Goal: Task Accomplishment & Management: Manage account settings

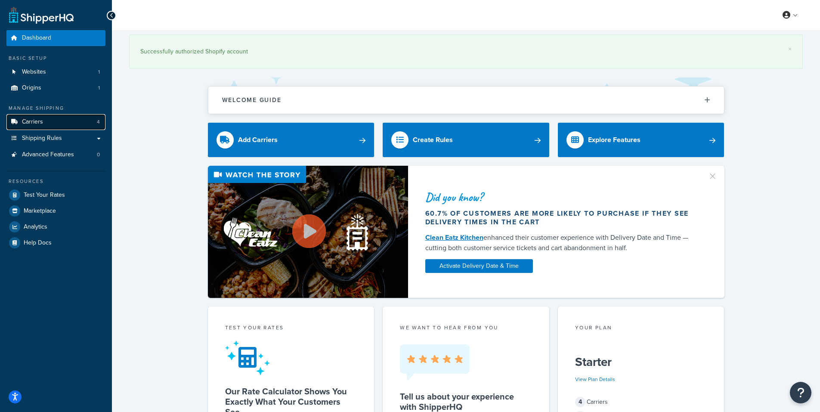
click at [69, 125] on link "Carriers 4" at bounding box center [55, 122] width 99 height 16
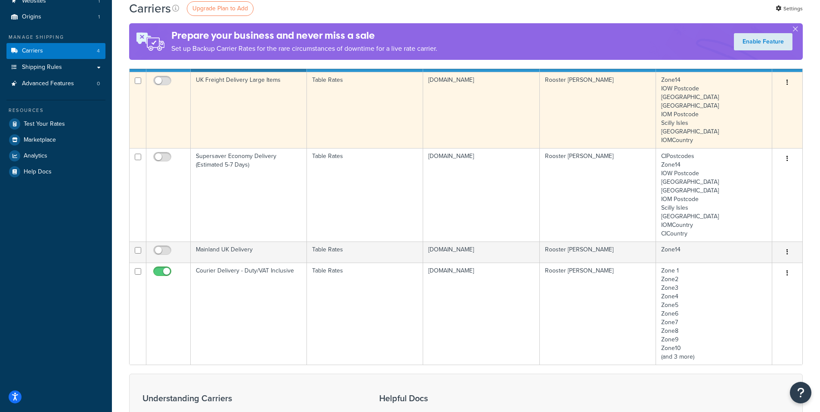
scroll to position [86, 0]
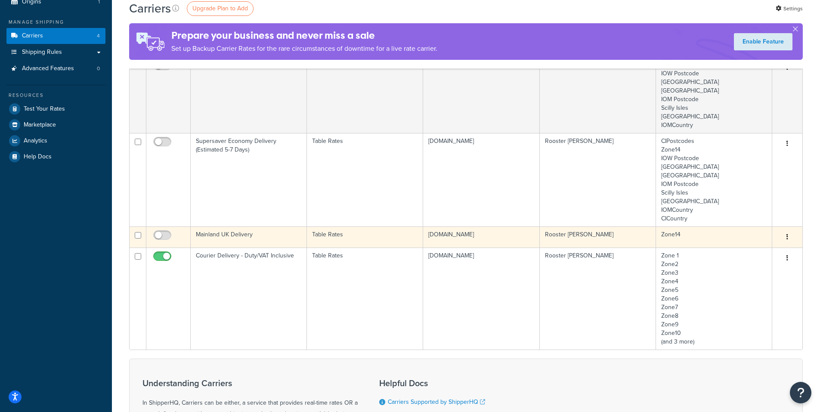
click at [787, 235] on icon "button" at bounding box center [787, 237] width 2 height 6
click at [275, 239] on td "Mainland UK Delivery" at bounding box center [249, 236] width 116 height 21
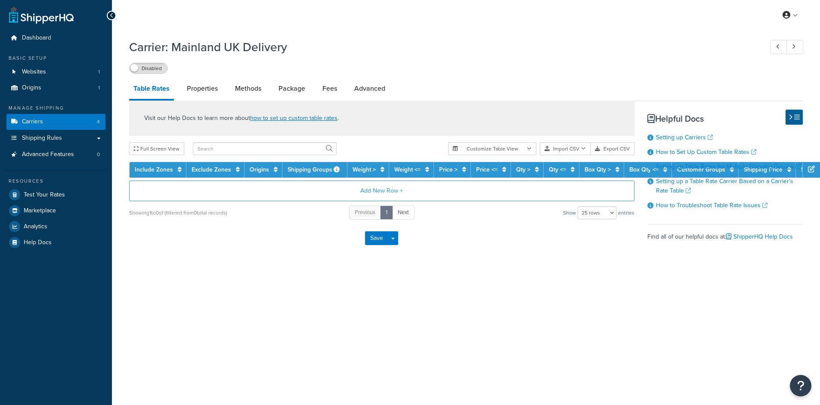
select select "25"
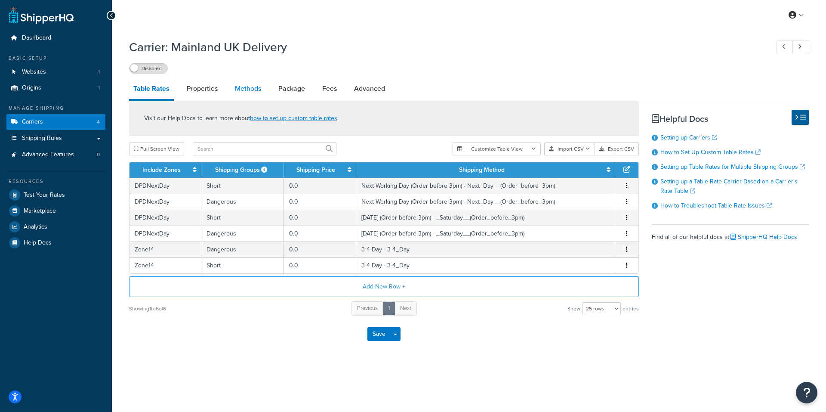
click at [247, 91] on link "Methods" at bounding box center [248, 88] width 35 height 21
select select "25"
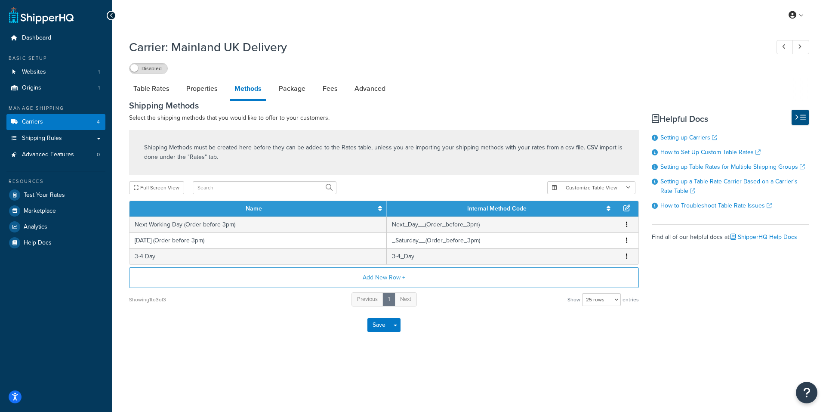
click at [797, 120] on icon at bounding box center [797, 117] width 4 height 6
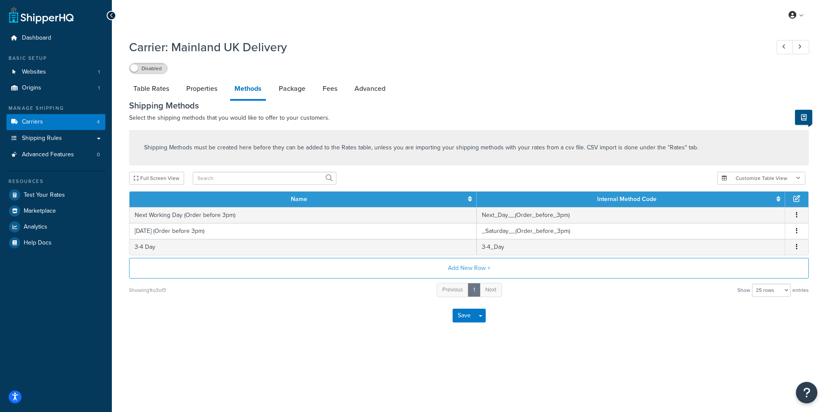
click at [802, 119] on icon at bounding box center [804, 117] width 6 height 6
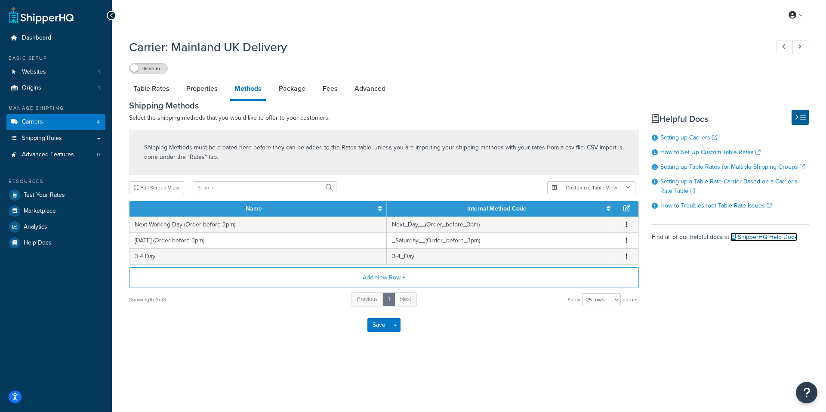
click at [784, 235] on link "ShipperHQ Help Docs" at bounding box center [764, 236] width 67 height 9
click at [190, 89] on link "Properties" at bounding box center [202, 88] width 40 height 21
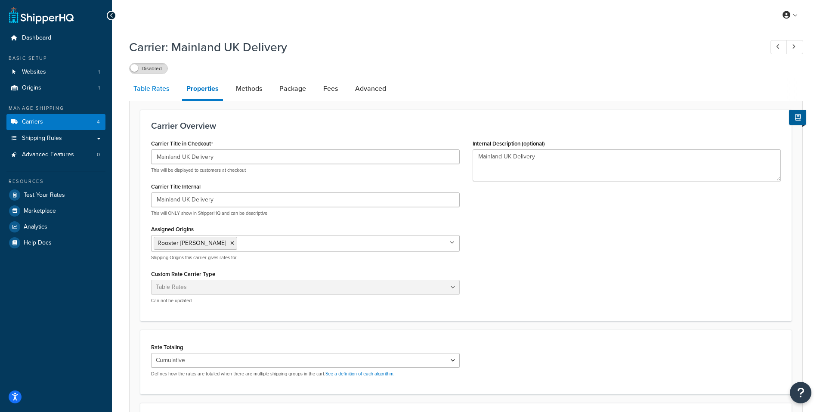
click at [169, 89] on link "Table Rates" at bounding box center [151, 88] width 44 height 21
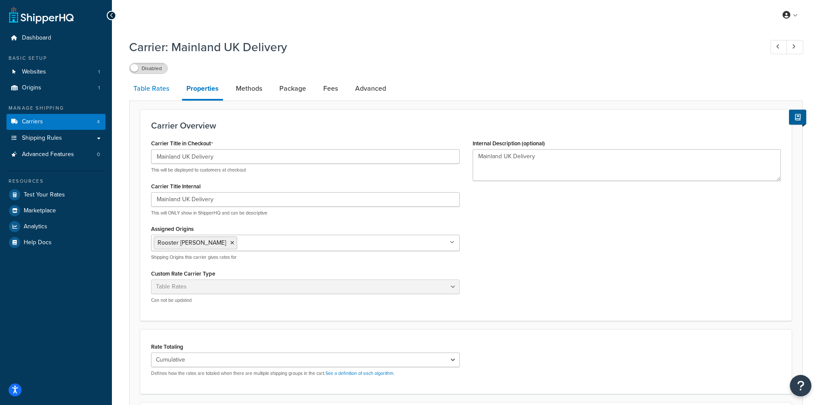
select select "25"
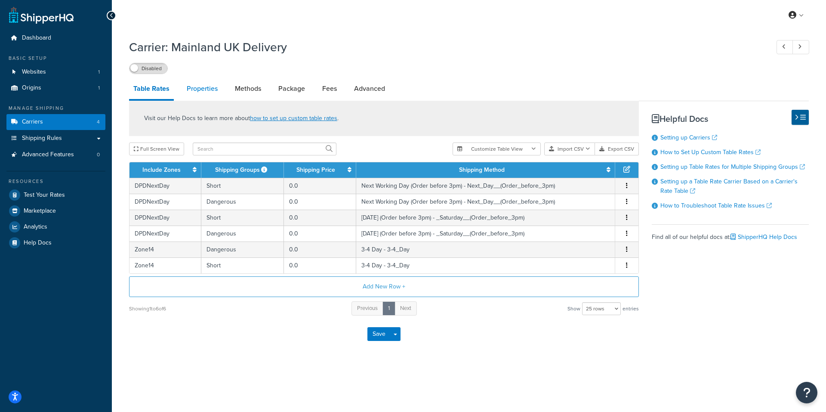
click at [206, 90] on link "Properties" at bounding box center [202, 88] width 40 height 21
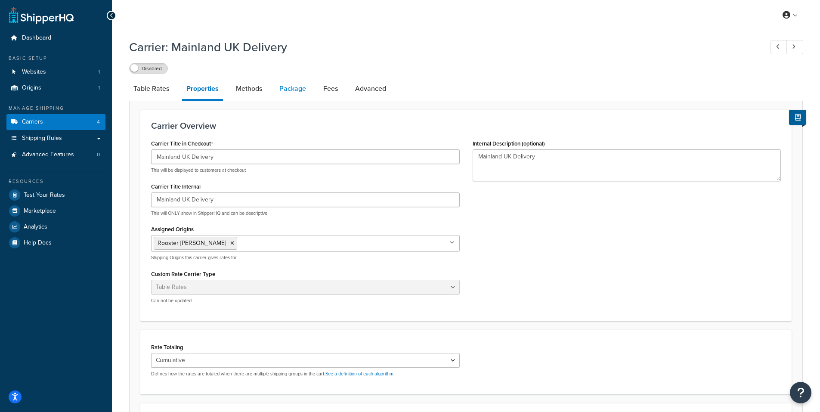
click at [287, 90] on link "Package" at bounding box center [292, 88] width 35 height 21
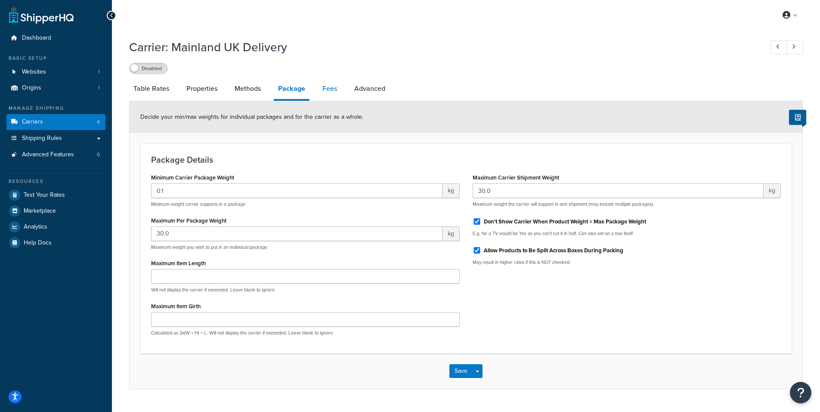
click at [330, 93] on link "Fees" at bounding box center [329, 88] width 23 height 21
select select "AFTER"
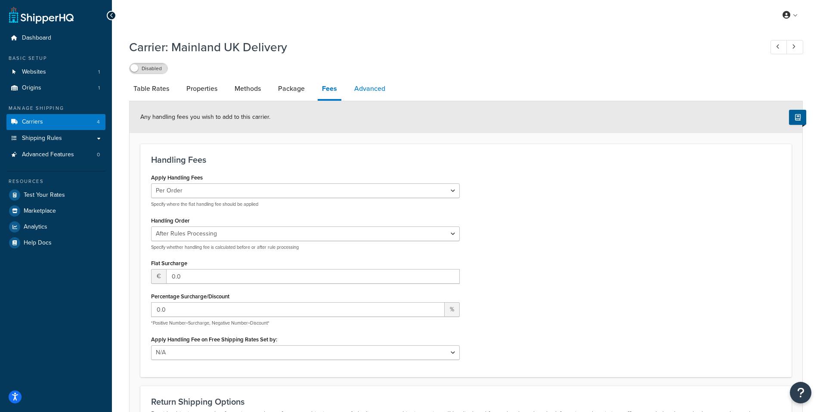
click at [367, 90] on link "Advanced" at bounding box center [370, 88] width 40 height 21
select select "false"
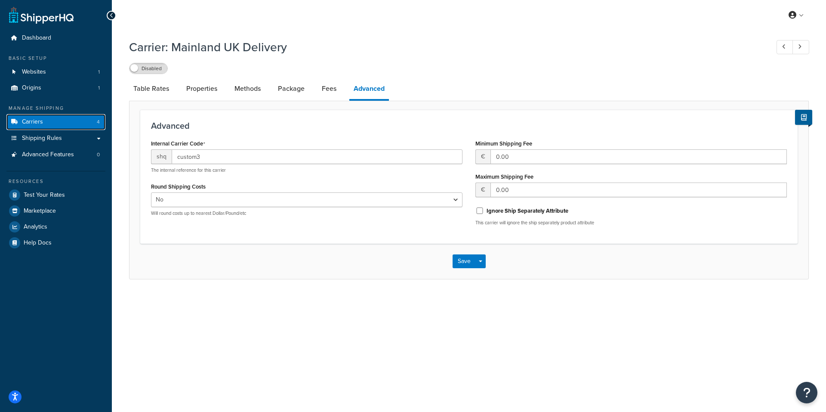
click at [65, 122] on link "Carriers 4" at bounding box center [55, 122] width 99 height 16
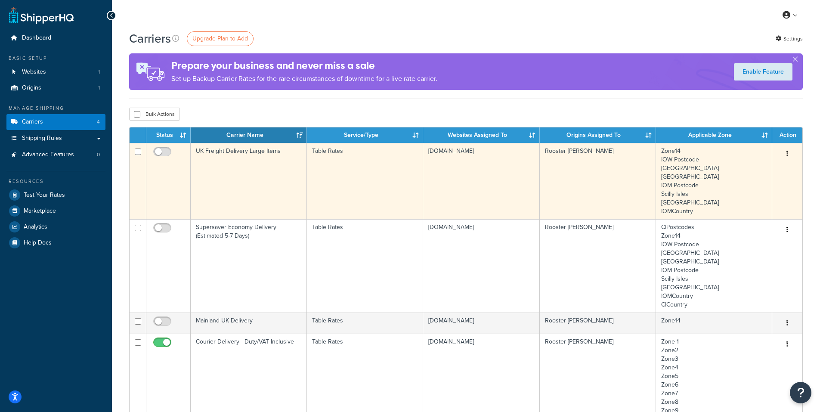
click at [263, 175] on td "UK Freight Delivery Large Items" at bounding box center [249, 181] width 116 height 76
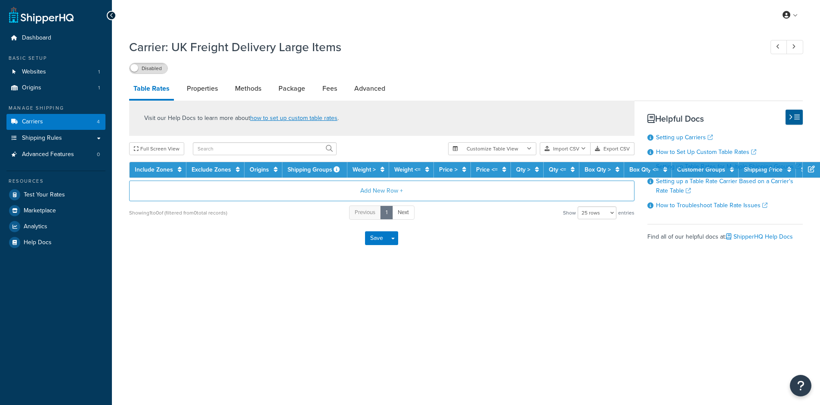
select select "25"
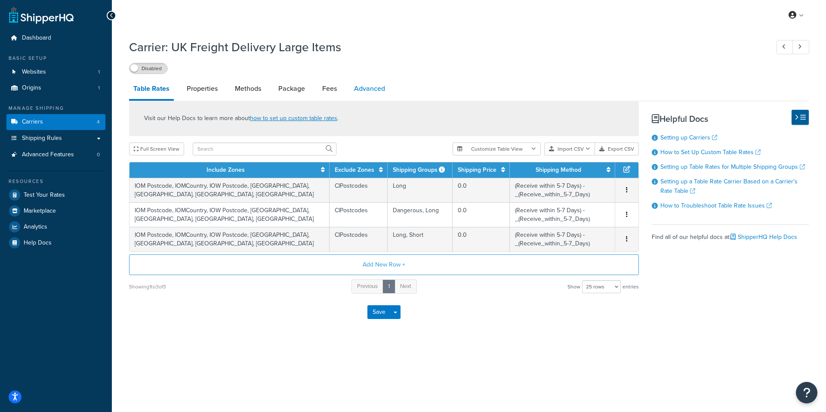
click at [369, 90] on link "Advanced" at bounding box center [370, 88] width 40 height 21
select select "false"
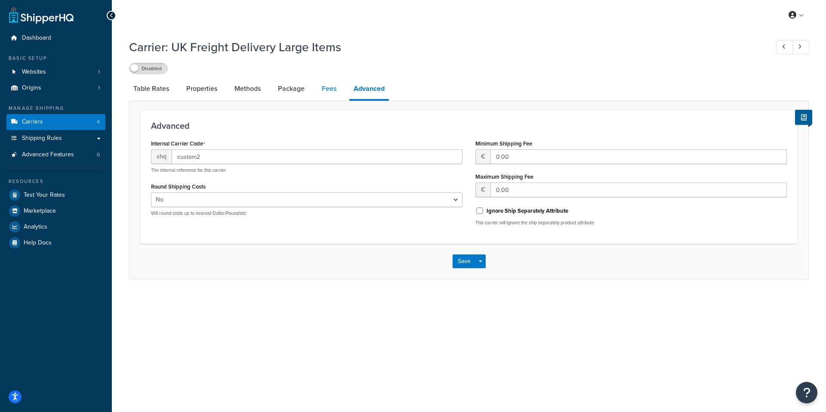
click at [332, 88] on link "Fees" at bounding box center [329, 88] width 23 height 21
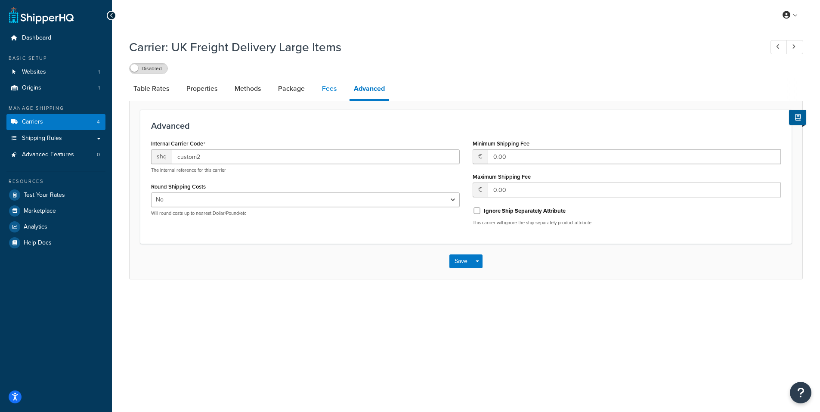
select select "AFTER"
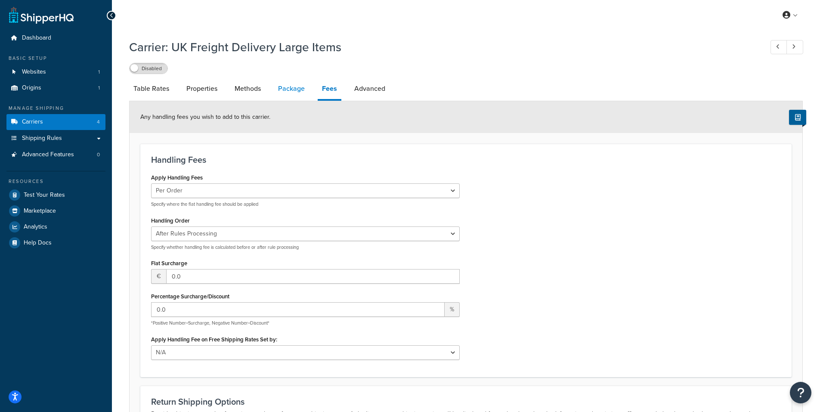
click at [284, 92] on link "Package" at bounding box center [291, 88] width 35 height 21
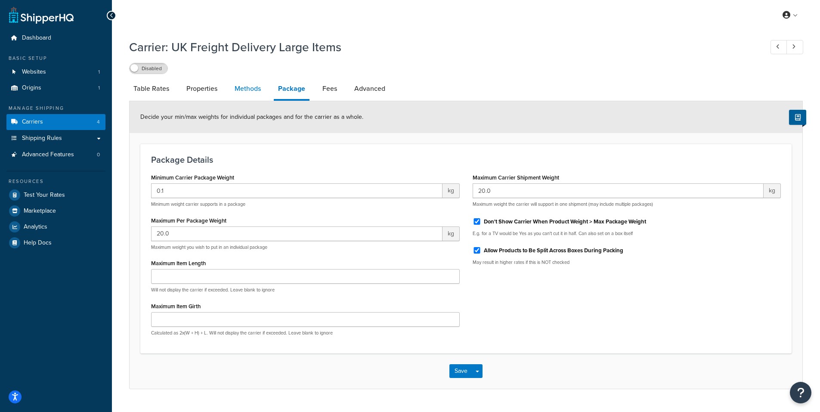
click at [245, 94] on link "Methods" at bounding box center [247, 88] width 35 height 21
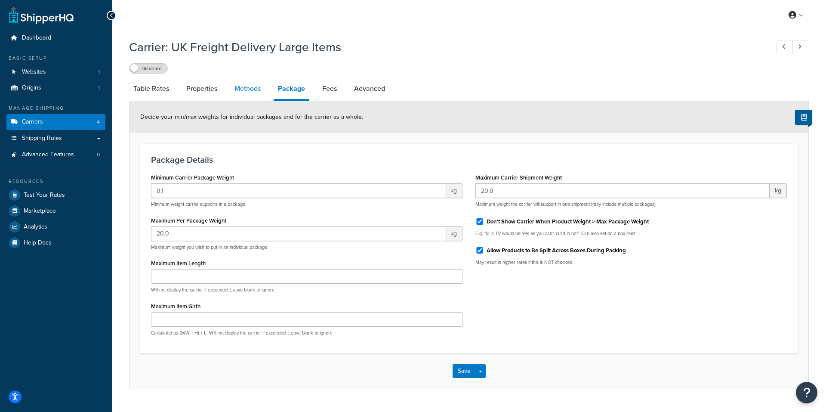
select select "25"
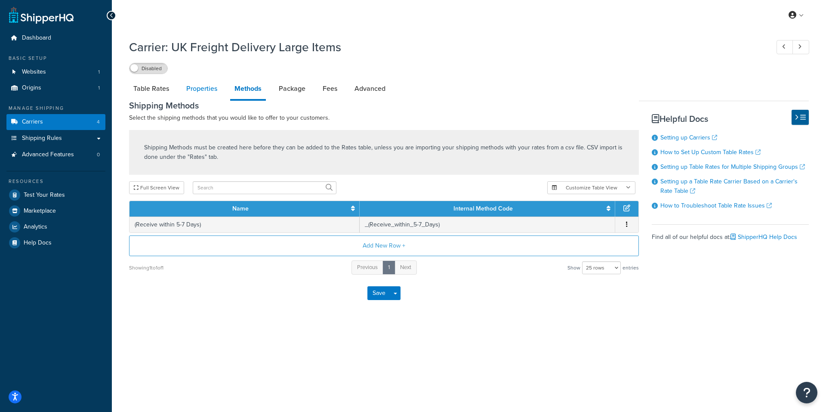
click at [204, 91] on link "Properties" at bounding box center [202, 88] width 40 height 21
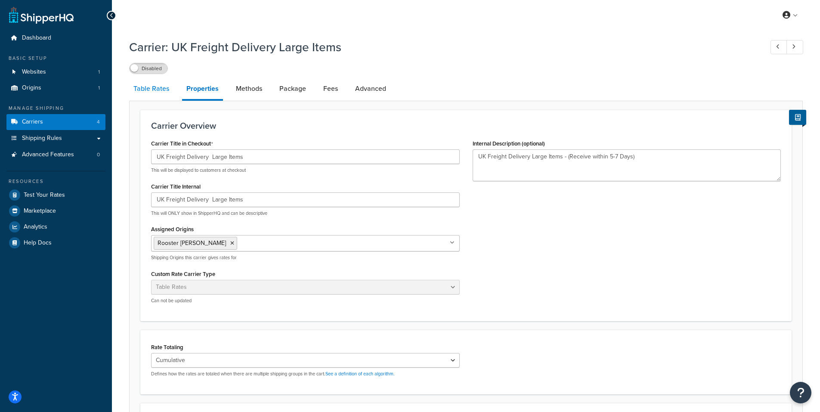
click at [149, 93] on link "Table Rates" at bounding box center [151, 88] width 44 height 21
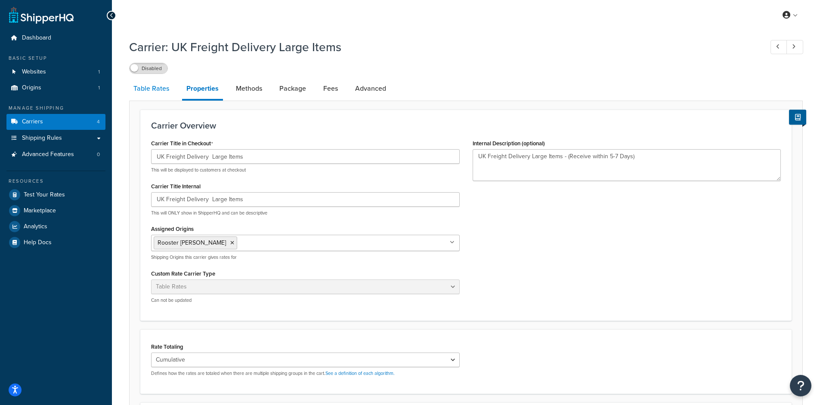
select select "25"
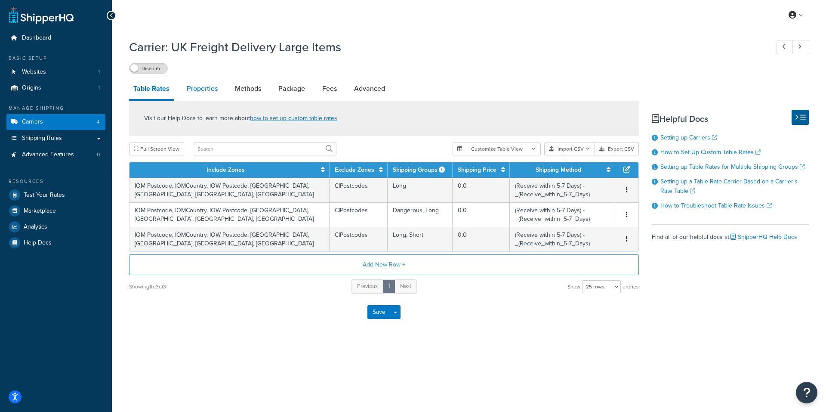
click at [206, 87] on link "Properties" at bounding box center [202, 88] width 40 height 21
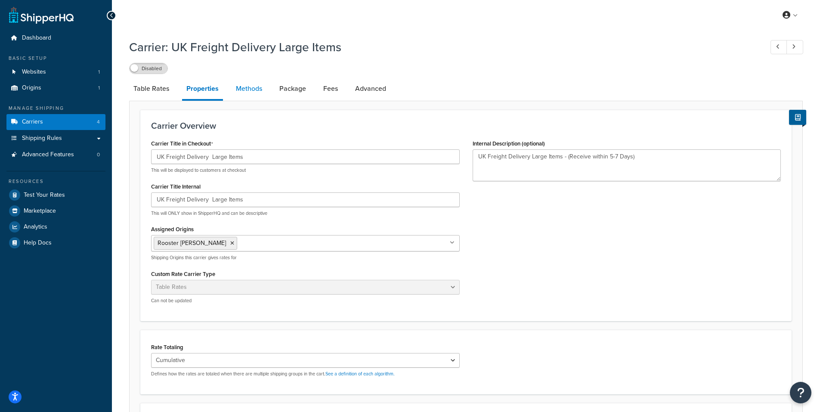
click at [244, 86] on link "Methods" at bounding box center [248, 88] width 35 height 21
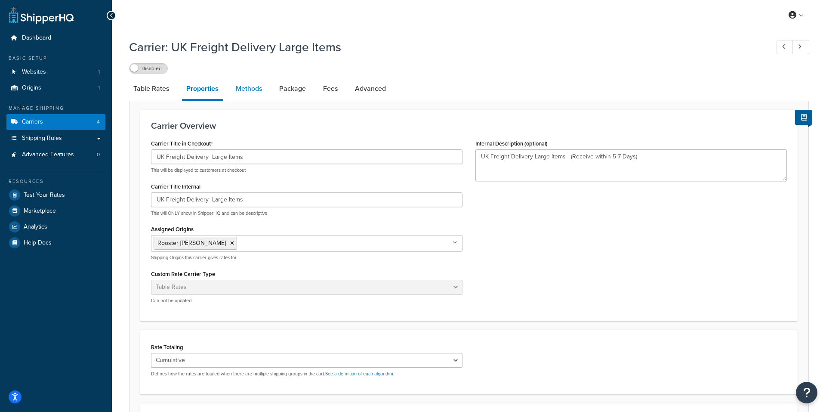
select select "25"
